Goal: Task Accomplishment & Management: Manage account settings

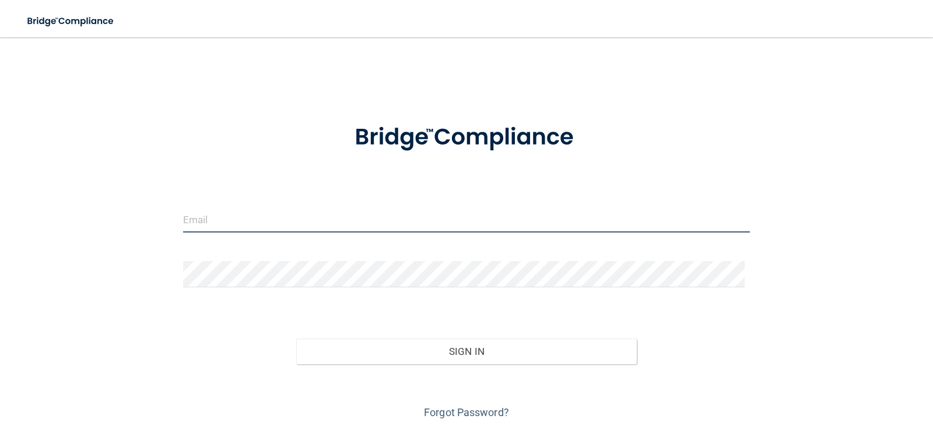
type input "[EMAIL_ADDRESS][DOMAIN_NAME]"
click at [299, 218] on input "[EMAIL_ADDRESS][DOMAIN_NAME]" at bounding box center [466, 219] width 567 height 26
click at [341, 213] on input "[EMAIL_ADDRESS][DOMAIN_NAME]" at bounding box center [466, 219] width 567 height 26
drag, startPoint x: 341, startPoint y: 213, endPoint x: 169, endPoint y: 215, distance: 172.0
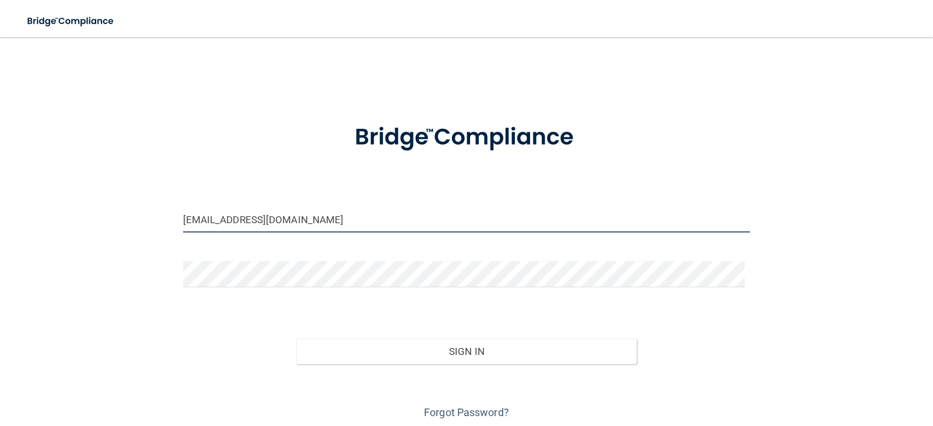
click at [176, 215] on div "[EMAIL_ADDRESS][DOMAIN_NAME]" at bounding box center [466, 223] width 585 height 35
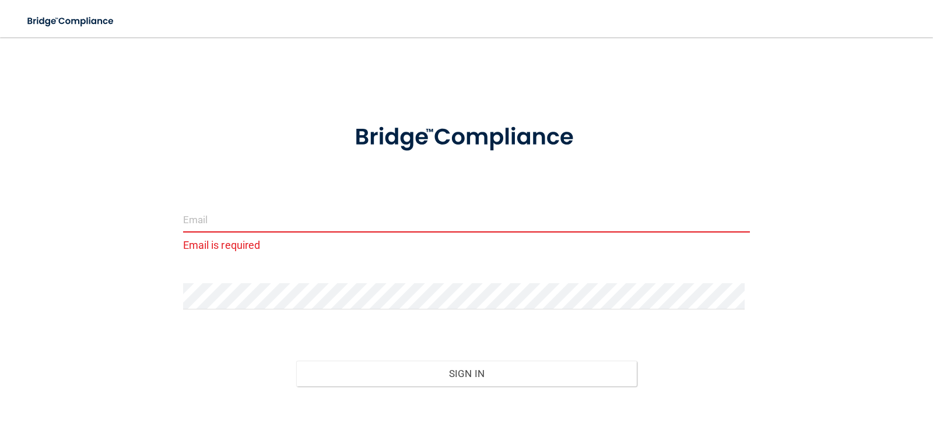
click at [238, 218] on input "email" at bounding box center [466, 219] width 567 height 26
drag, startPoint x: 238, startPoint y: 218, endPoint x: 192, endPoint y: 209, distance: 46.2
click at [192, 209] on input "email" at bounding box center [466, 219] width 567 height 26
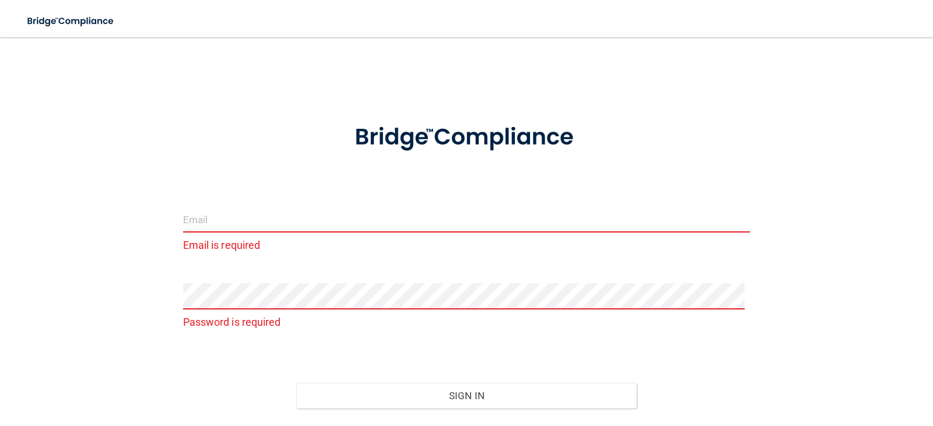
click at [216, 228] on input "email" at bounding box center [466, 219] width 567 height 26
type input "[EMAIL_ADDRESS][DOMAIN_NAME]"
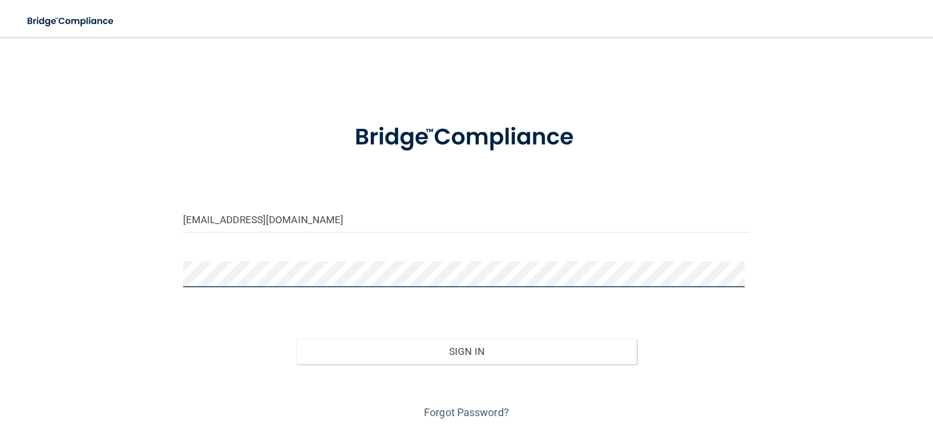
click at [296, 339] on button "Sign In" at bounding box center [466, 352] width 341 height 26
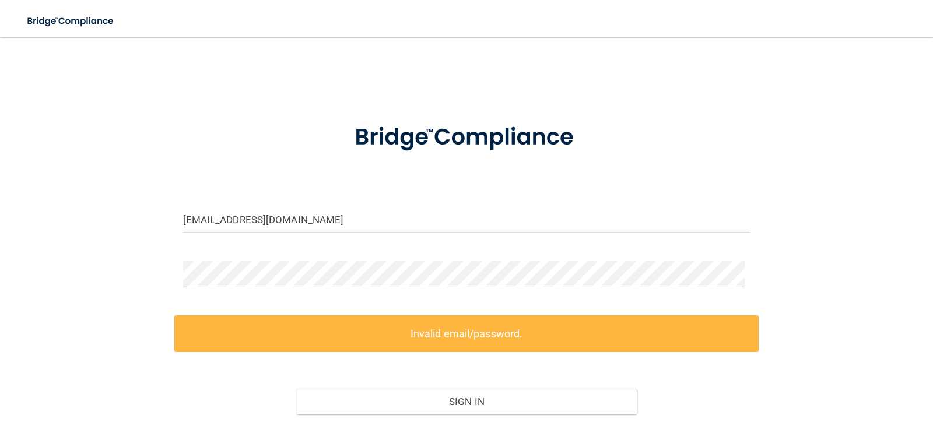
click at [164, 245] on div "[EMAIL_ADDRESS][DOMAIN_NAME] Invalid email/password. You don't have permission …" at bounding box center [466, 260] width 886 height 423
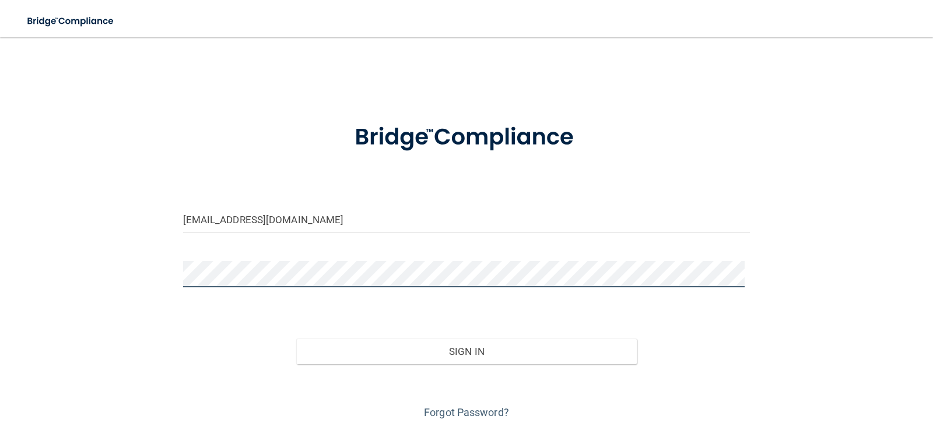
click at [296, 339] on button "Sign In" at bounding box center [466, 352] width 341 height 26
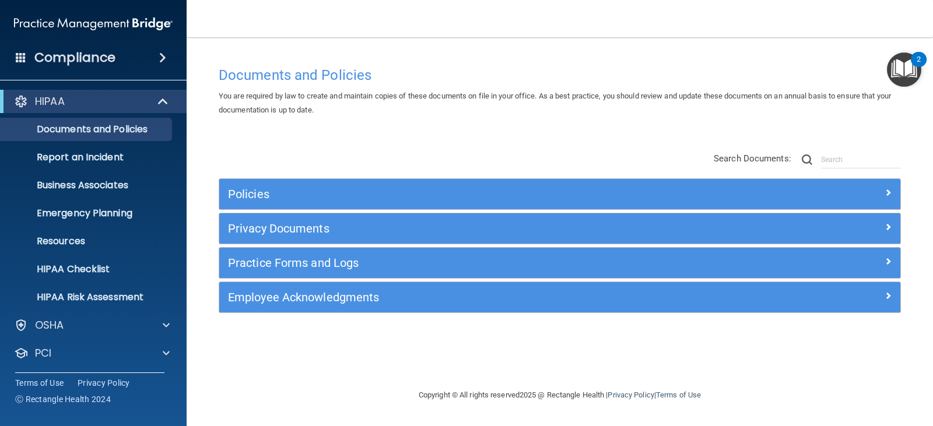
click at [144, 60] on div "Compliance" at bounding box center [93, 58] width 187 height 26
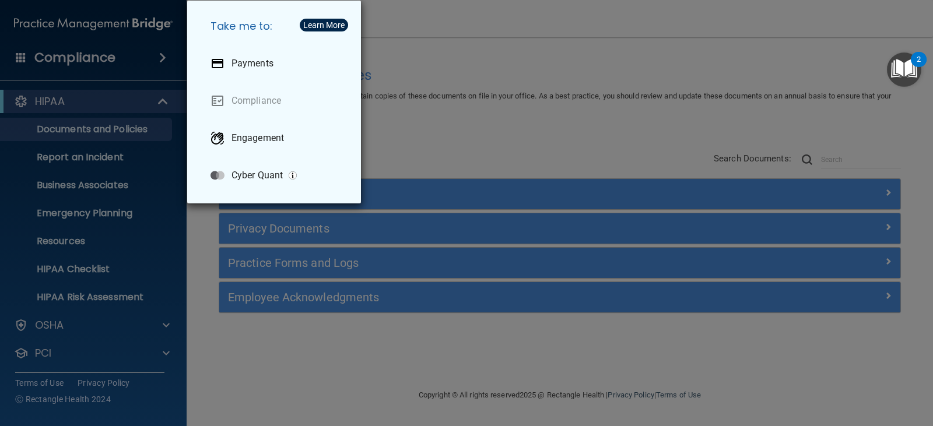
click at [74, 342] on div "Take me to: Payments Compliance Engagement Cyber Quant" at bounding box center [466, 213] width 933 height 426
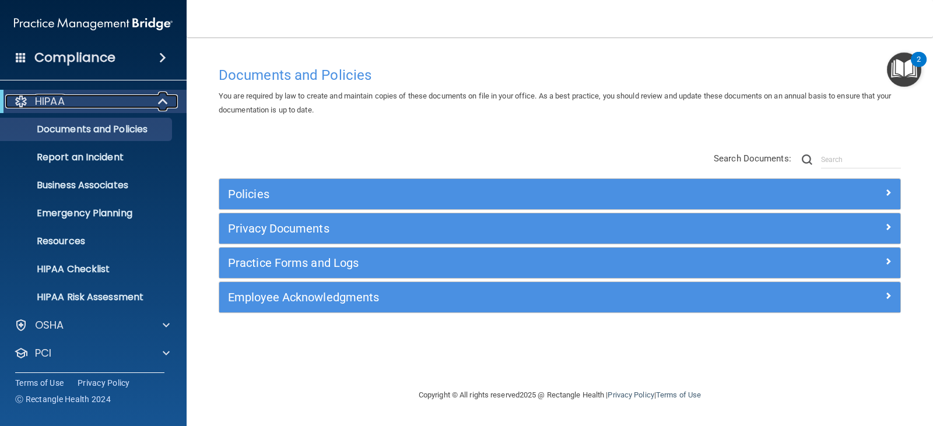
click at [151, 104] on div at bounding box center [163, 101] width 29 height 14
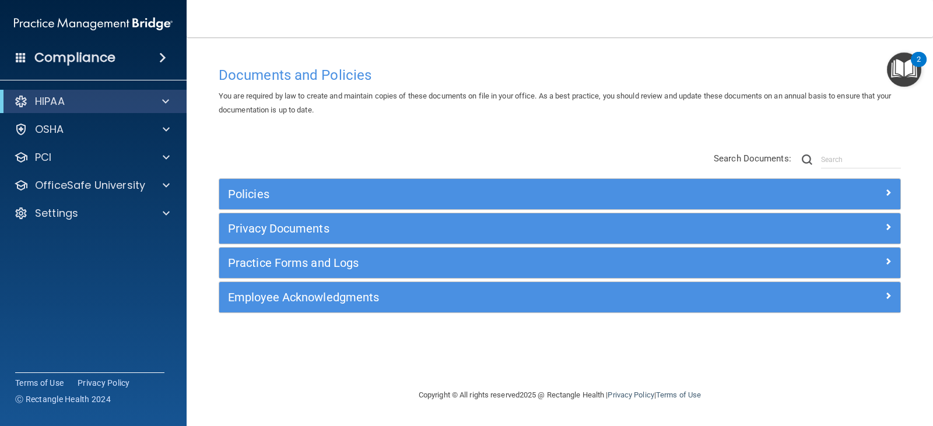
click at [159, 59] on span at bounding box center [162, 58] width 7 height 14
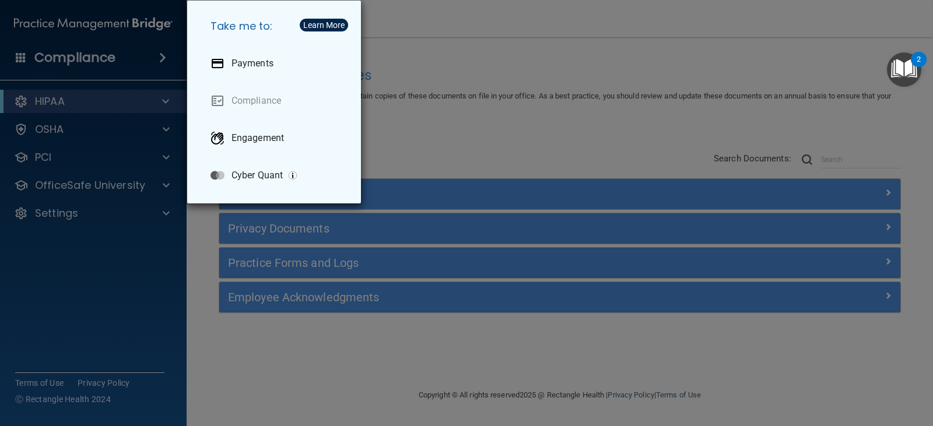
click at [521, 107] on div "Take me to: Payments Compliance Engagement Cyber Quant" at bounding box center [466, 213] width 933 height 426
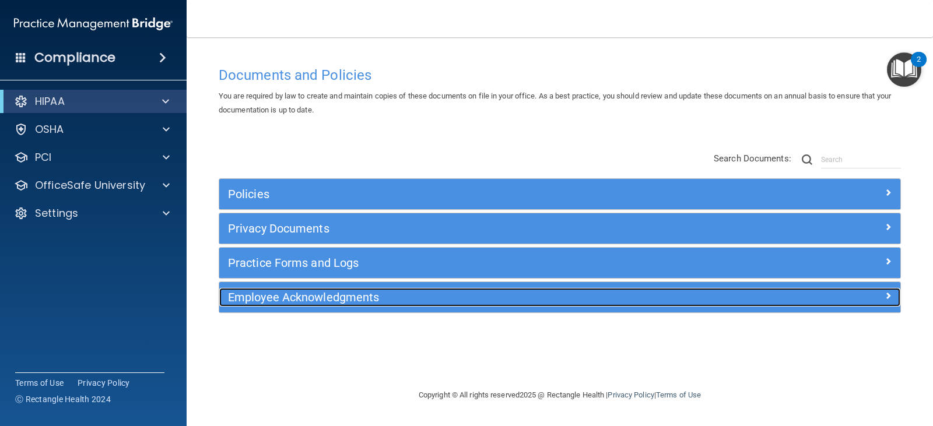
click at [410, 303] on h5 "Employee Acknowledgments" at bounding box center [474, 297] width 493 height 13
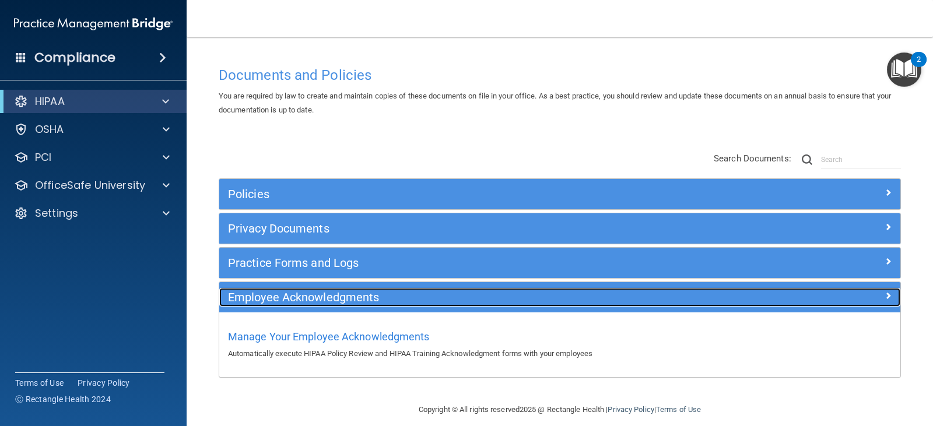
click at [410, 302] on h5 "Employee Acknowledgments" at bounding box center [474, 297] width 493 height 13
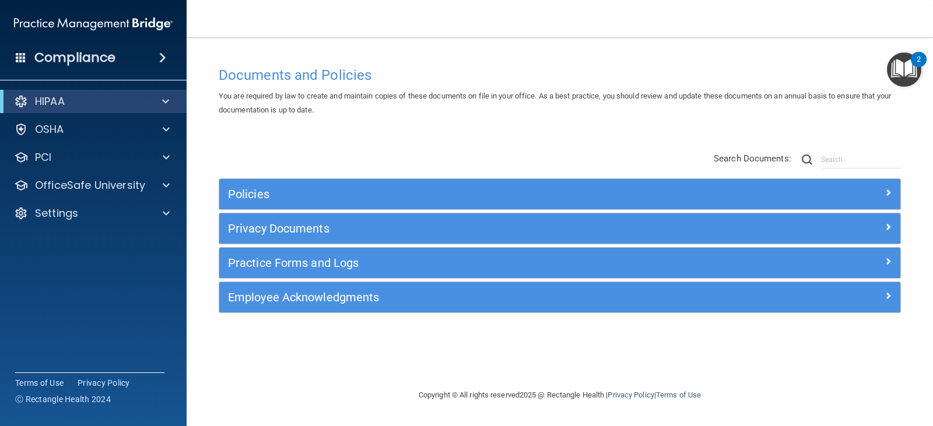
click at [906, 64] on img "Open Resource Center, 2 new notifications" at bounding box center [904, 69] width 34 height 34
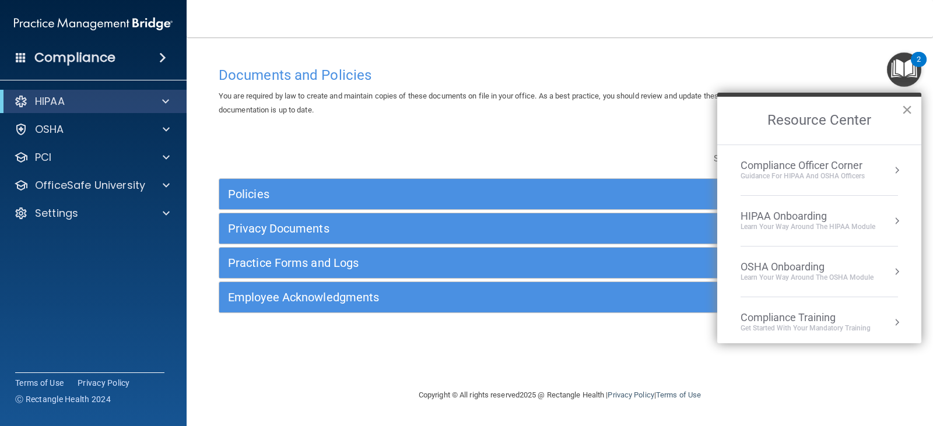
click at [906, 106] on button "×" at bounding box center [907, 109] width 11 height 19
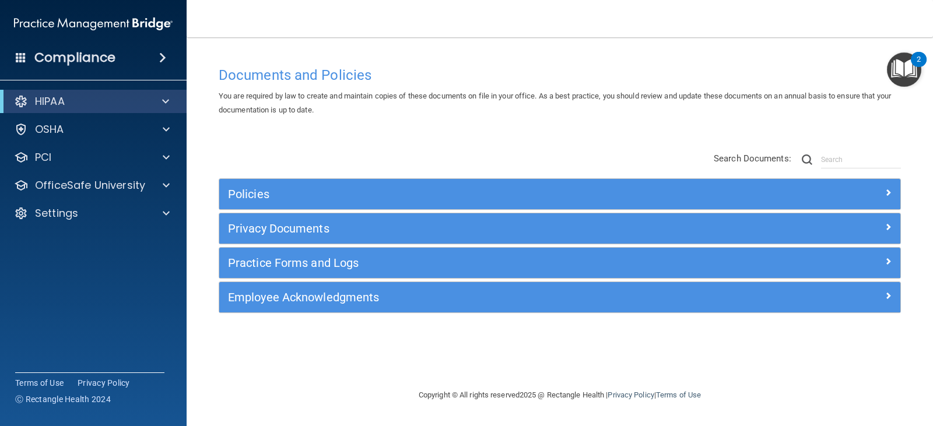
click at [166, 57] on span at bounding box center [162, 58] width 7 height 14
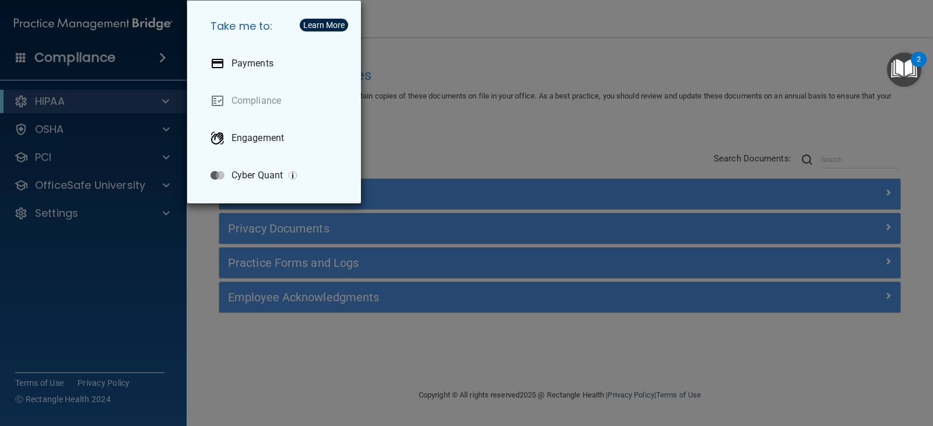
drag, startPoint x: 112, startPoint y: 294, endPoint x: 100, endPoint y: 292, distance: 12.5
click at [111, 295] on div "Take me to: Payments Compliance Engagement Cyber Quant" at bounding box center [466, 213] width 933 height 426
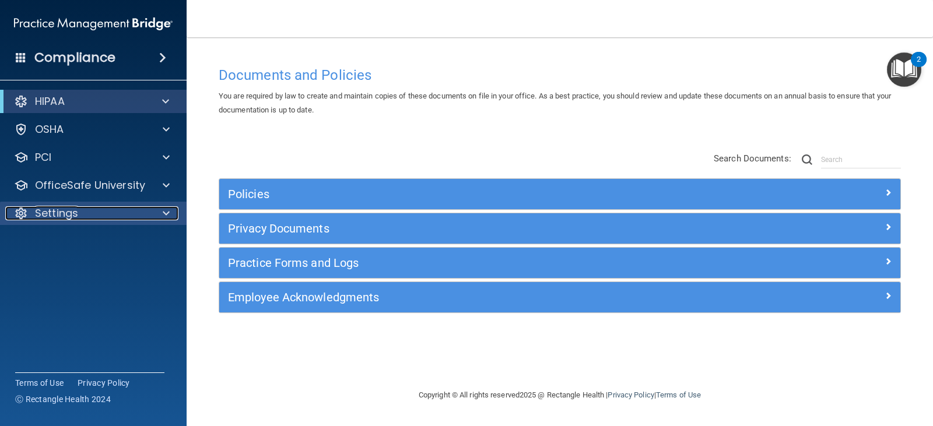
click at [72, 218] on p "Settings" at bounding box center [56, 213] width 43 height 14
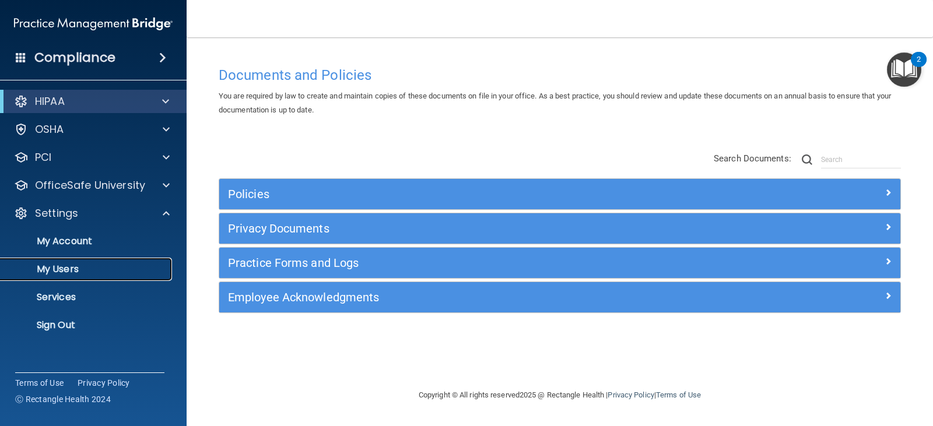
click at [71, 271] on p "My Users" at bounding box center [87, 270] width 159 height 12
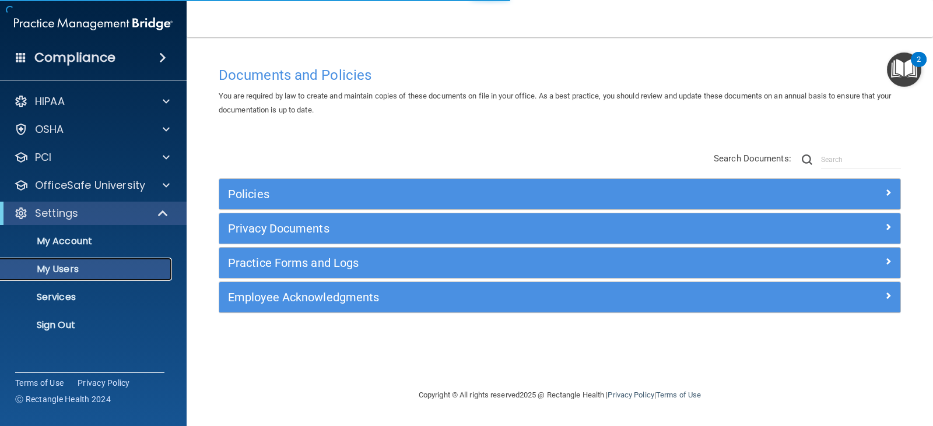
select select "20"
